Goal: Transaction & Acquisition: Subscribe to service/newsletter

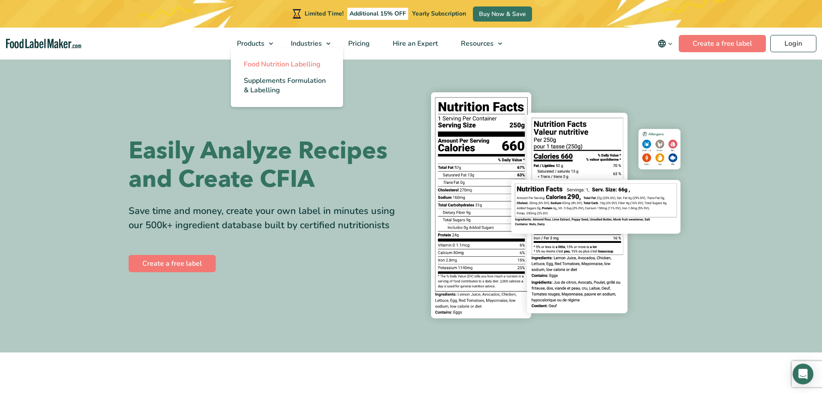
click at [253, 60] on span "Food Nutrition Labelling" at bounding box center [282, 64] width 77 height 9
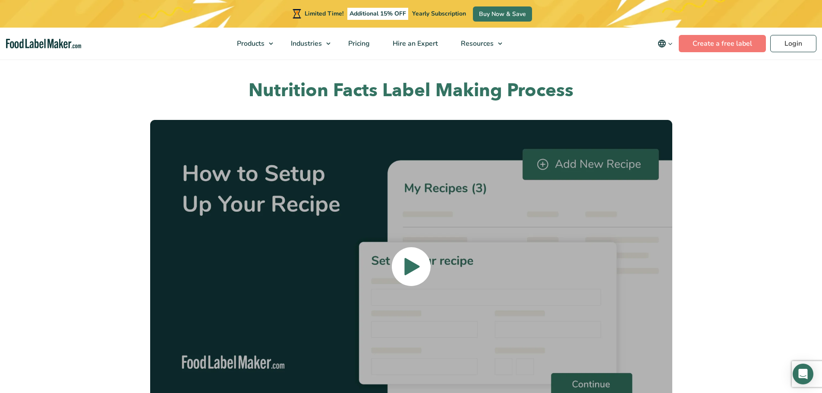
scroll to position [1898, 0]
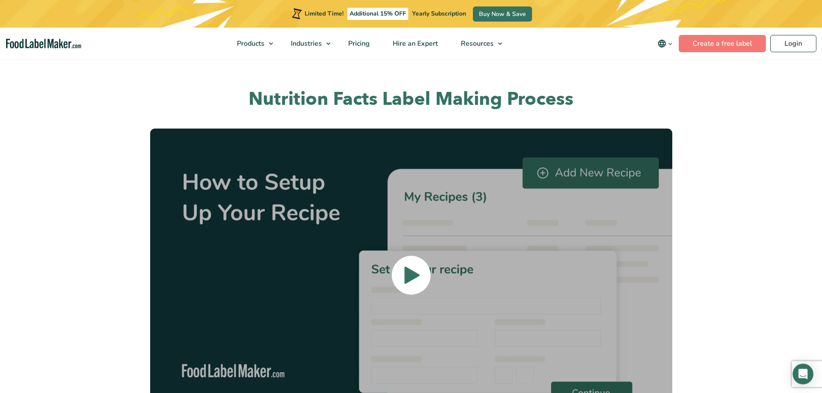
click at [383, 260] on img at bounding box center [411, 276] width 522 height 294
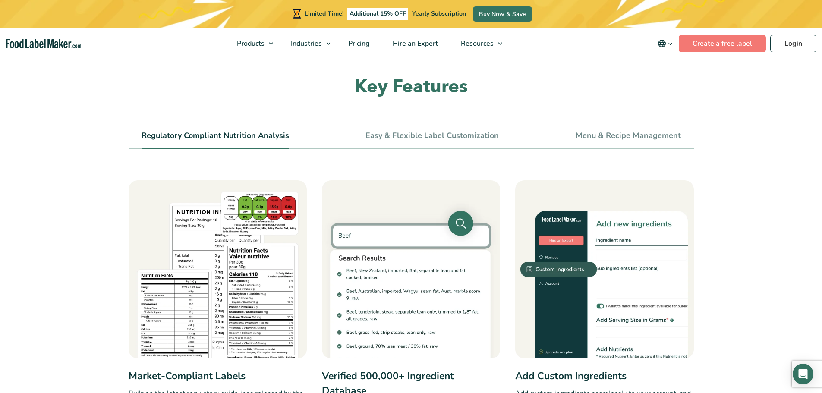
scroll to position [259, 0]
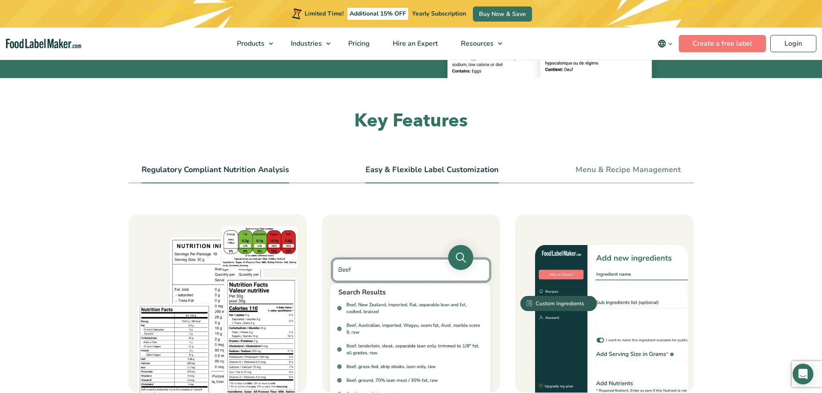
click at [472, 167] on link "Easy & Flexible Label Customization" at bounding box center [431, 169] width 133 height 9
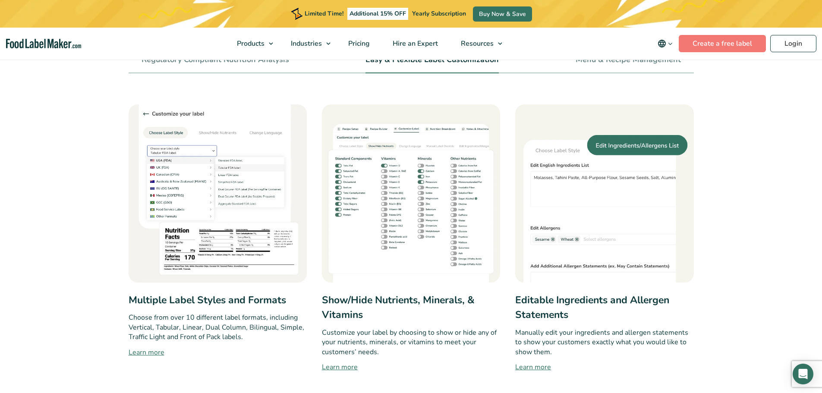
scroll to position [345, 0]
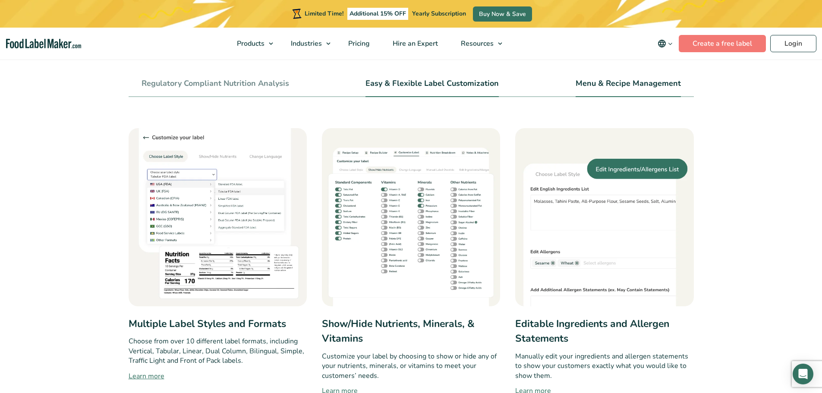
click at [608, 82] on link "Menu & Recipe Management" at bounding box center [627, 83] width 105 height 9
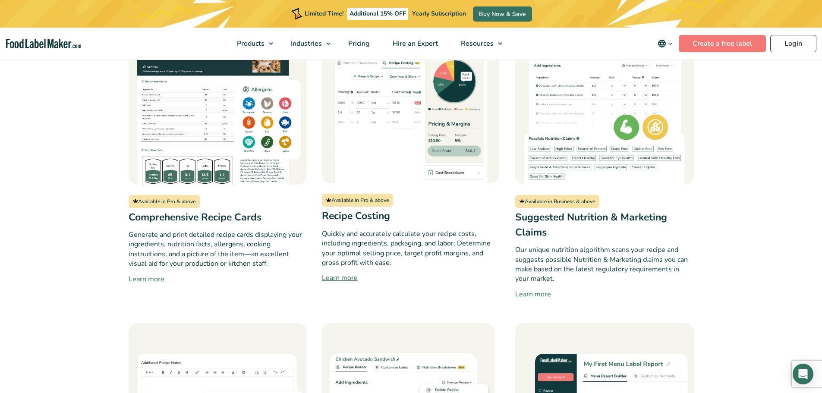
scroll to position [1035, 0]
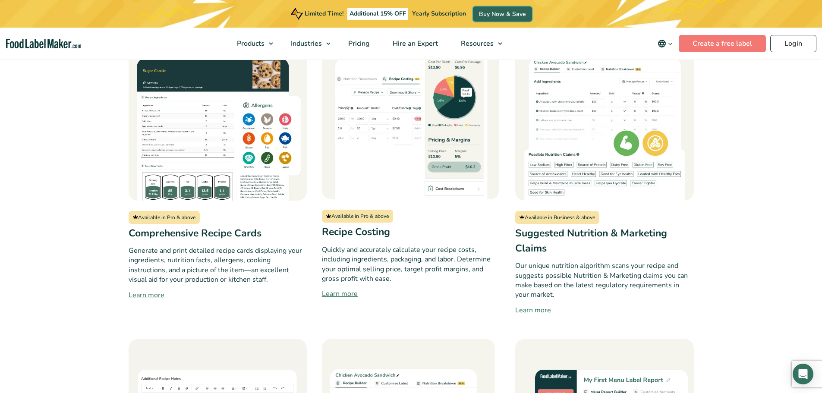
click at [489, 9] on link "Buy Now & Save" at bounding box center [502, 13] width 59 height 15
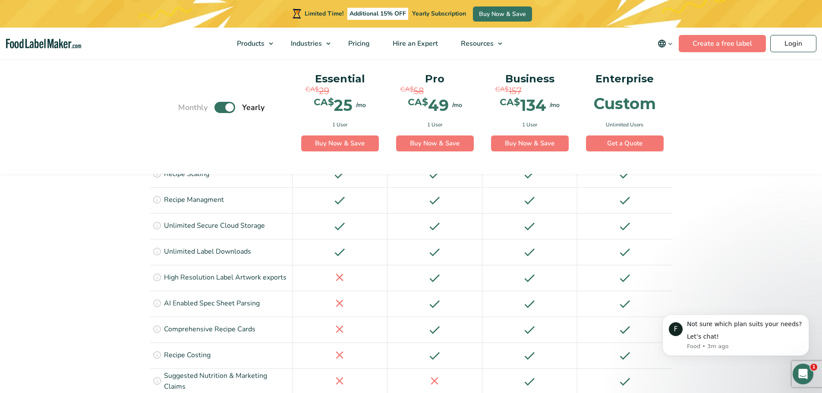
scroll to position [1251, 0]
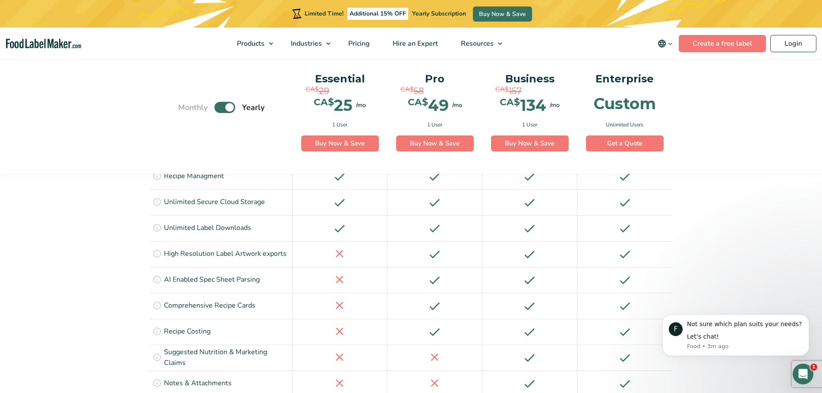
click at [138, 252] on section "See All Features Monthly Toggle Yearly (6 Month Free + 2 Free Nutritional Consu…" at bounding box center [411, 227] width 822 height 1771
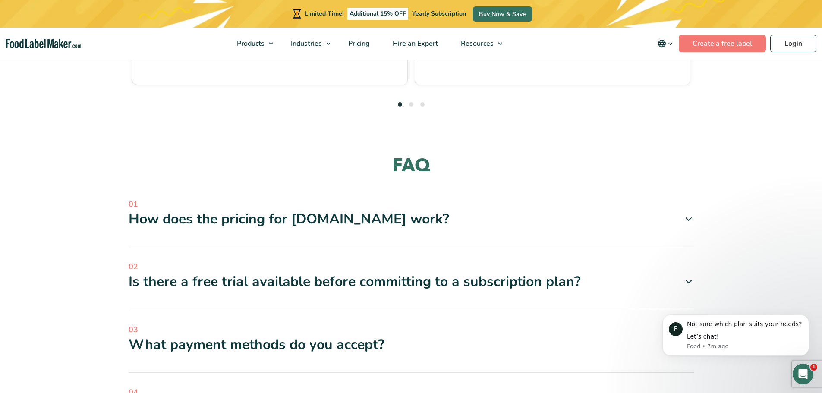
scroll to position [2502, 0]
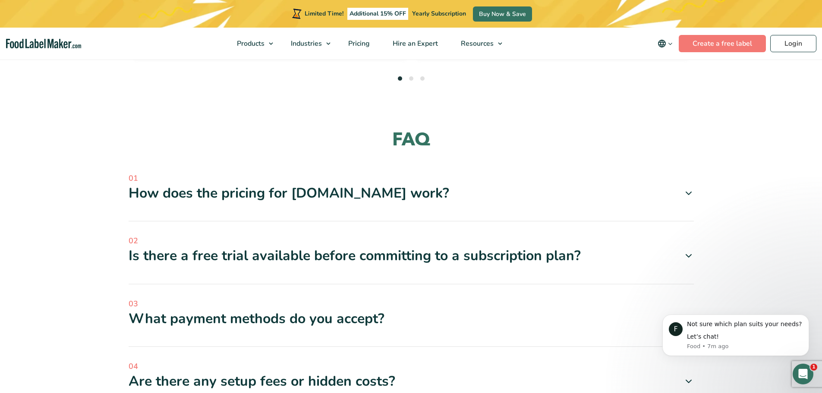
click at [264, 247] on div "Is there a free trial available before committing to a subscription plan?" at bounding box center [411, 256] width 565 height 18
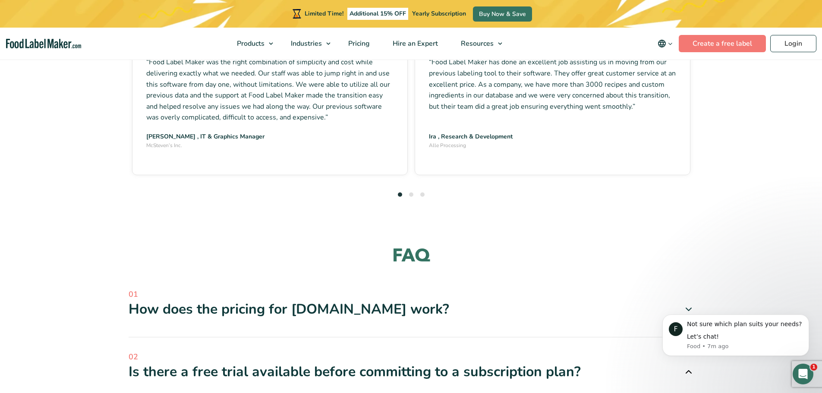
scroll to position [2373, 0]
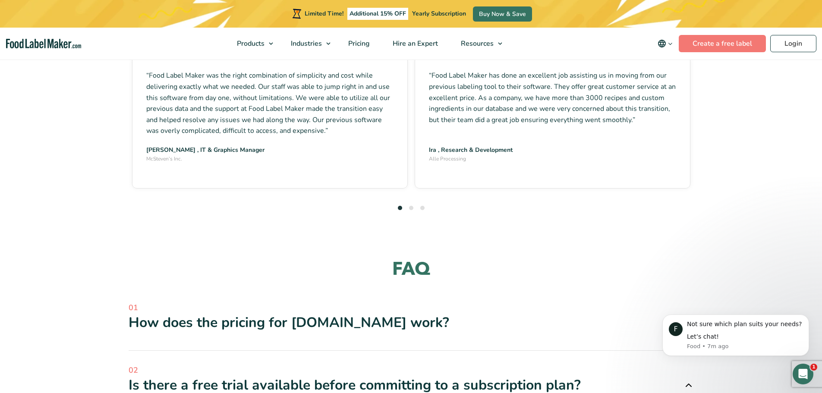
click at [176, 314] on div "How does the pricing for [DOMAIN_NAME] work?" at bounding box center [411, 323] width 565 height 18
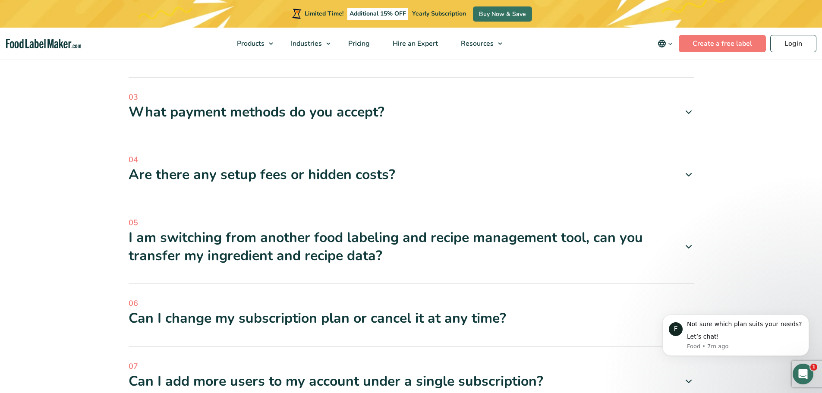
scroll to position [2804, 0]
click at [211, 154] on div "04 Are there any setup fees or hidden costs? No, there are no setup fees associ…" at bounding box center [411, 178] width 565 height 49
click at [217, 165] on div "Are there any setup fees or hidden costs?" at bounding box center [411, 174] width 565 height 18
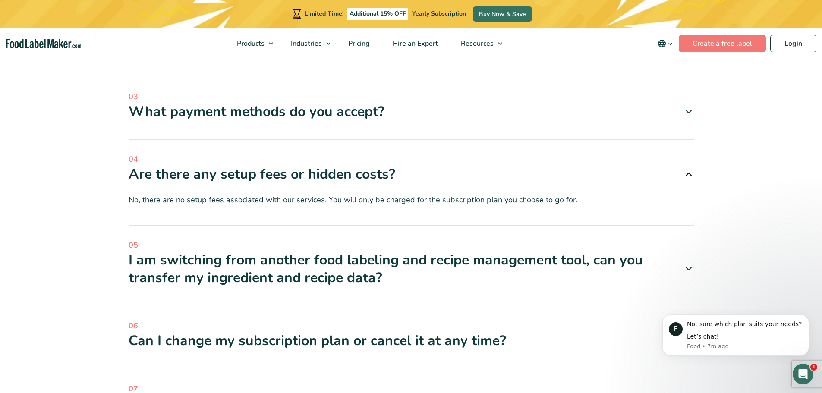
click at [219, 165] on div "Are there any setup fees or hidden costs?" at bounding box center [411, 174] width 565 height 18
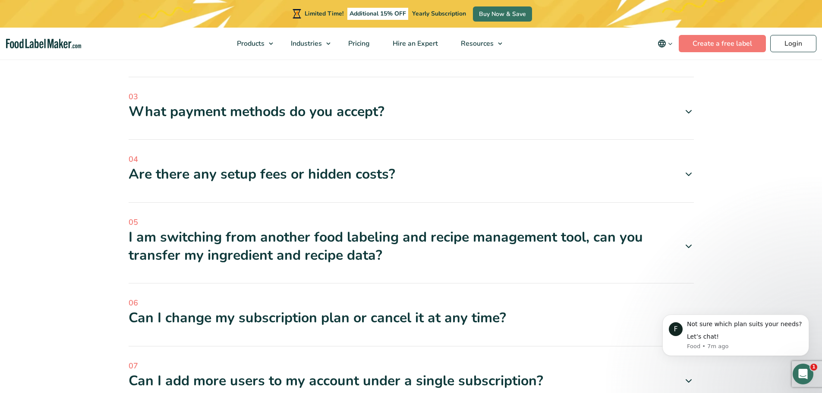
click at [218, 228] on div "I am switching from another food labeling and recipe management tool, can you t…" at bounding box center [411, 246] width 565 height 36
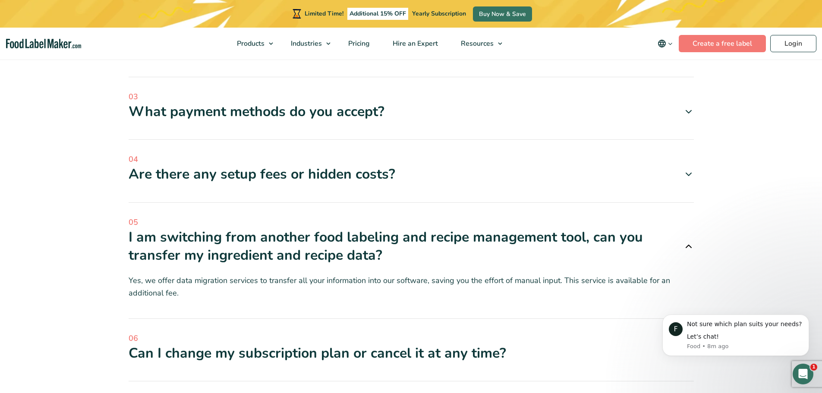
click at [178, 228] on div "I am switching from another food labeling and recipe management tool, can you t…" at bounding box center [411, 246] width 565 height 36
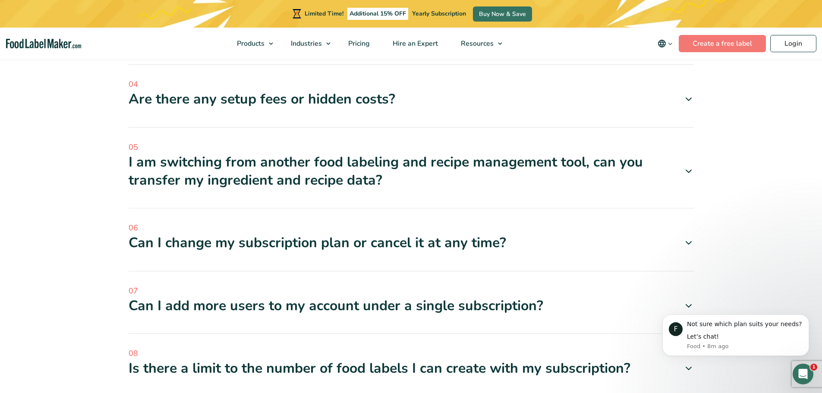
scroll to position [2890, 0]
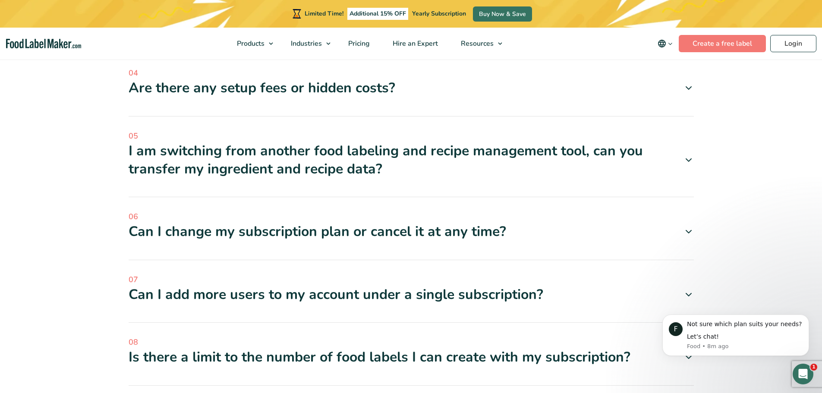
click at [219, 223] on div "Can I change my subscription plan or cancel it at any time?" at bounding box center [411, 232] width 565 height 18
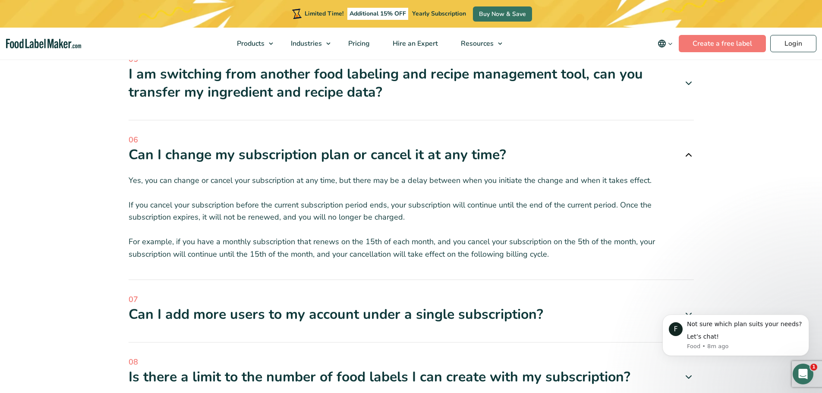
scroll to position [2977, 0]
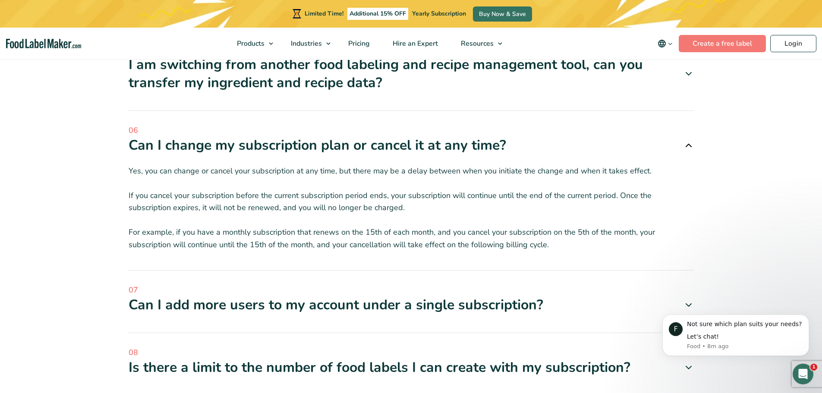
click at [329, 136] on div "Can I change my subscription plan or cancel it at any time?" at bounding box center [411, 145] width 565 height 18
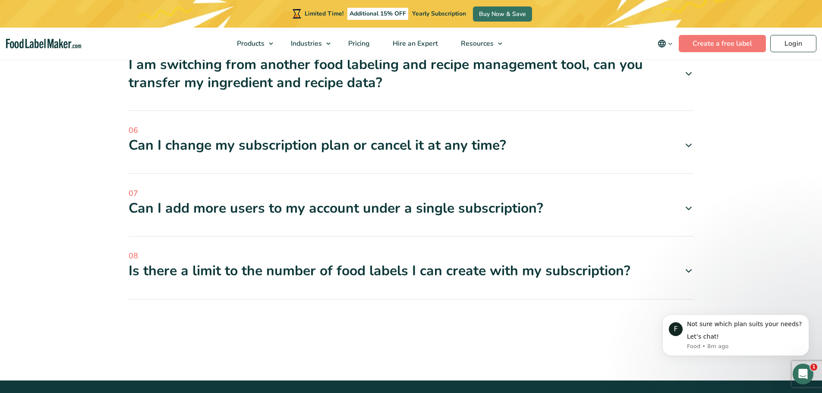
click at [371, 188] on div "07 Can I add more users to my account under a single subscription? Yes, absolut…" at bounding box center [411, 212] width 565 height 49
click at [372, 199] on div "Can I add more users to my account under a single subscription?" at bounding box center [411, 208] width 565 height 18
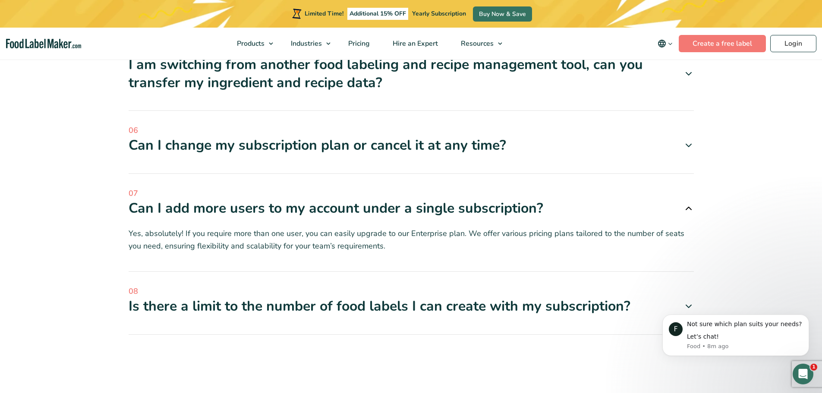
click at [318, 199] on div "Can I add more users to my account under a single subscription?" at bounding box center [411, 208] width 565 height 18
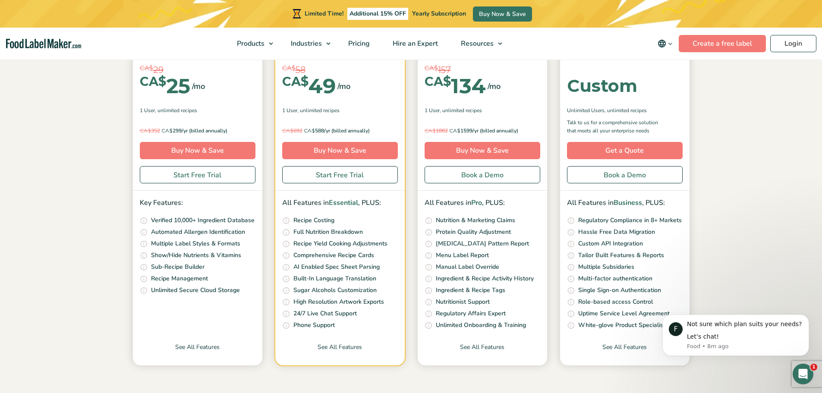
scroll to position [0, 0]
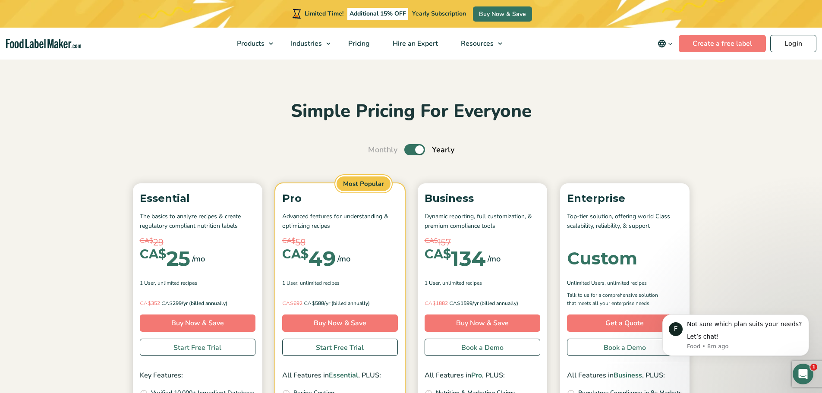
click at [387, 148] on span "Monthly" at bounding box center [382, 150] width 29 height 12
click at [409, 148] on label "Toggle" at bounding box center [414, 149] width 21 height 11
click at [375, 148] on input "Toggle" at bounding box center [373, 150] width 6 height 6
checkbox input "false"
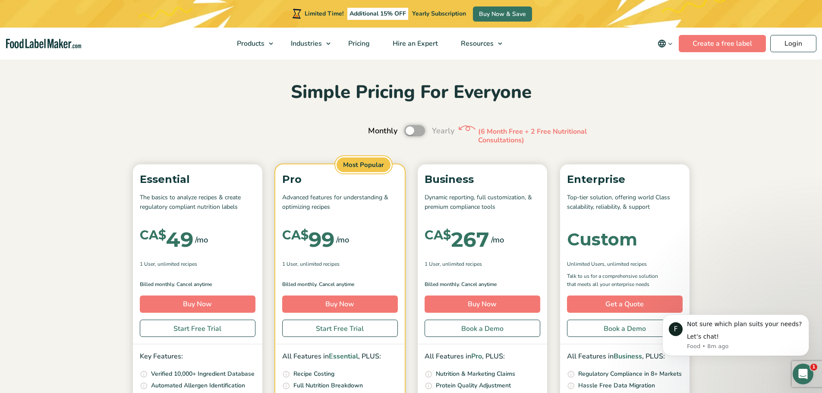
scroll to position [43, 0]
